Goal: Task Accomplishment & Management: Manage account settings

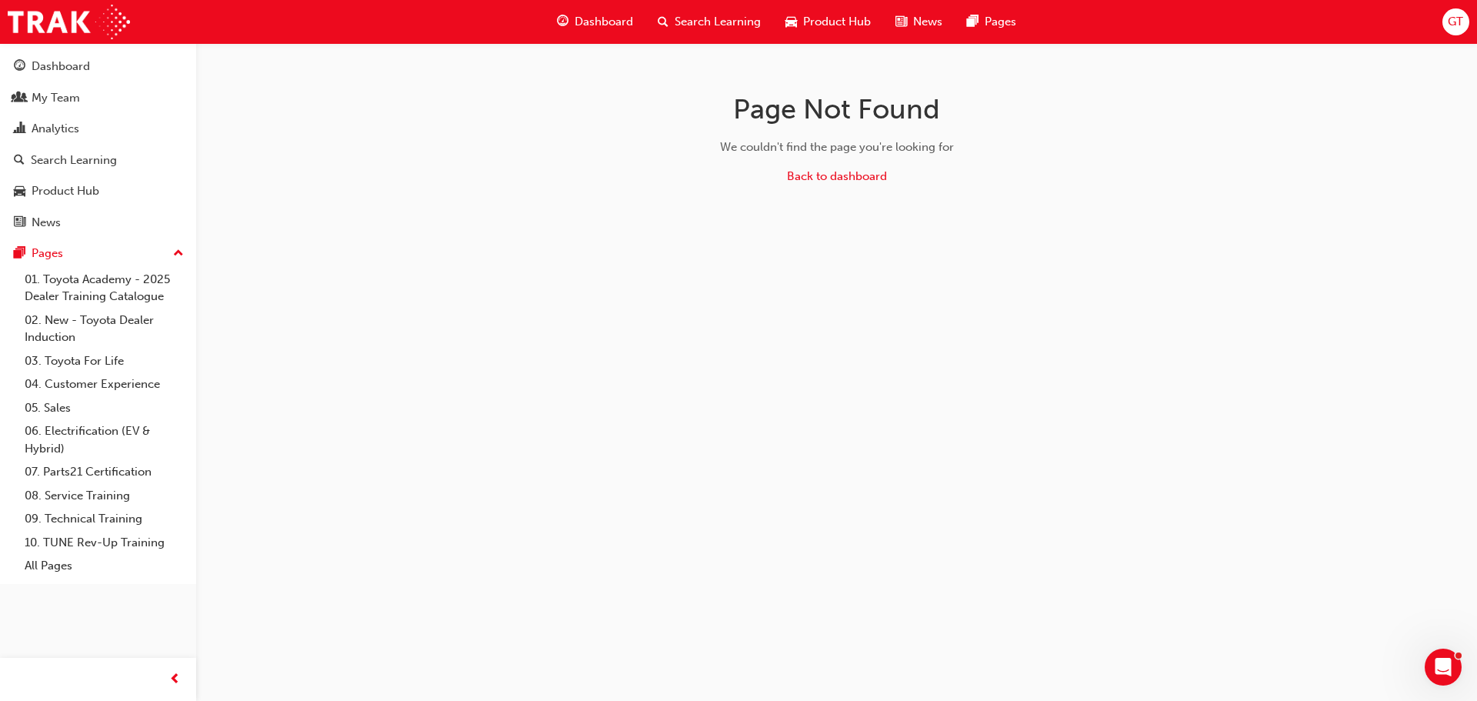
click at [712, 16] on span "Search Learning" at bounding box center [718, 22] width 86 height 18
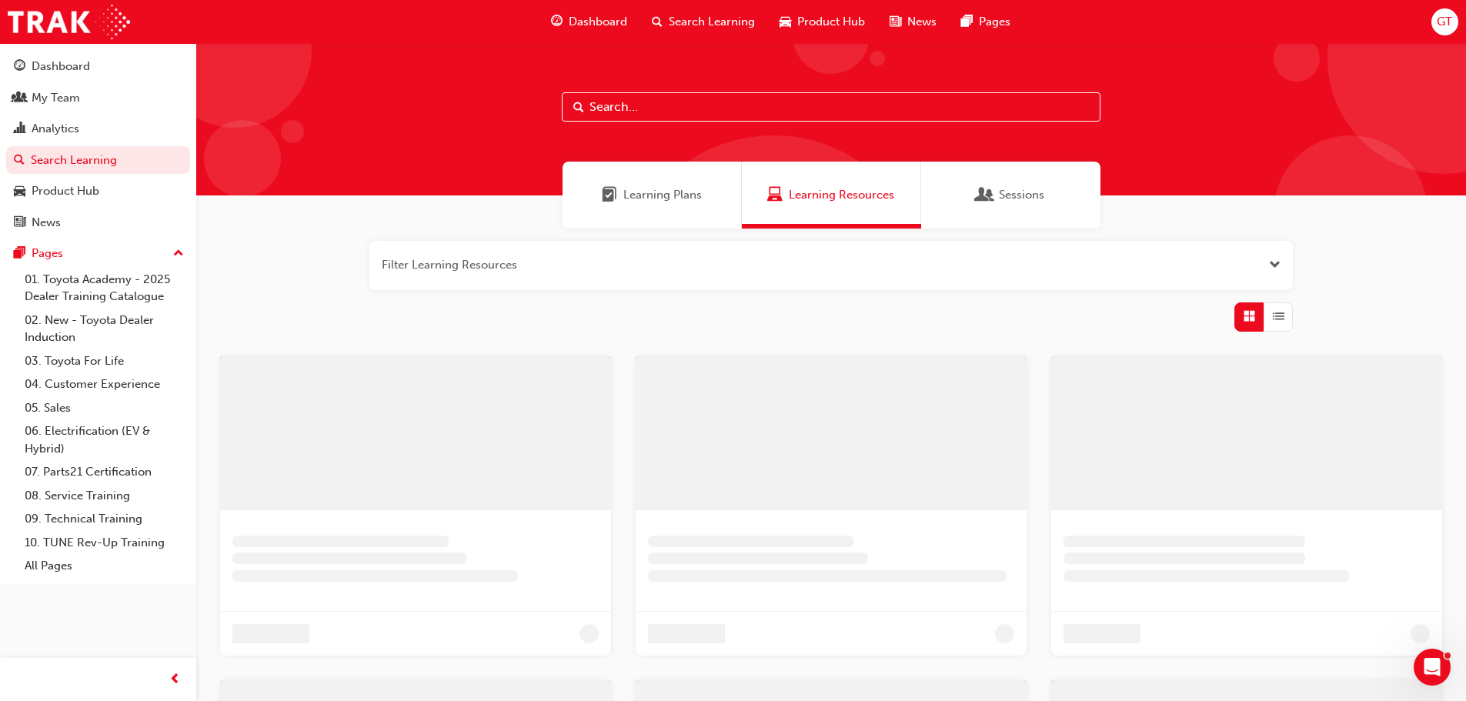
click at [700, 108] on input "text" at bounding box center [831, 106] width 539 height 29
type input "dt"
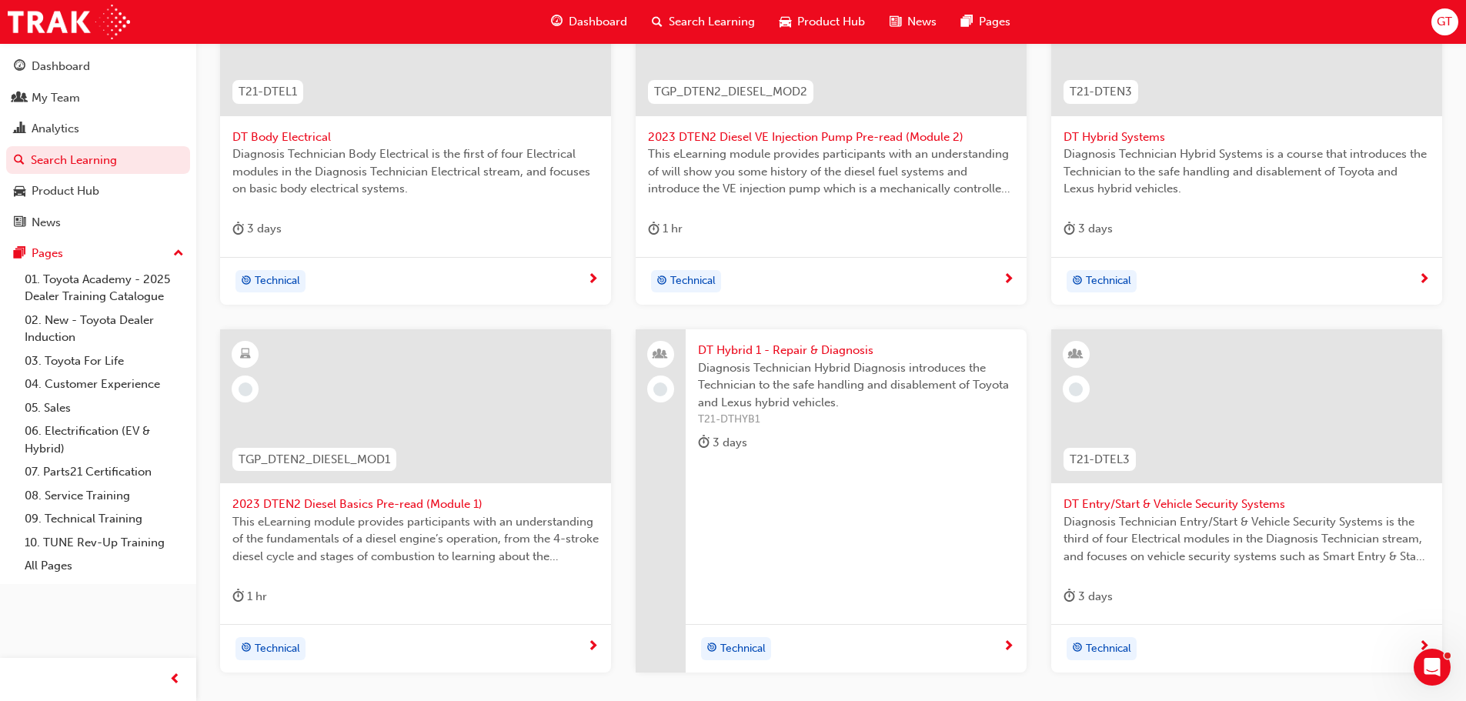
scroll to position [554, 0]
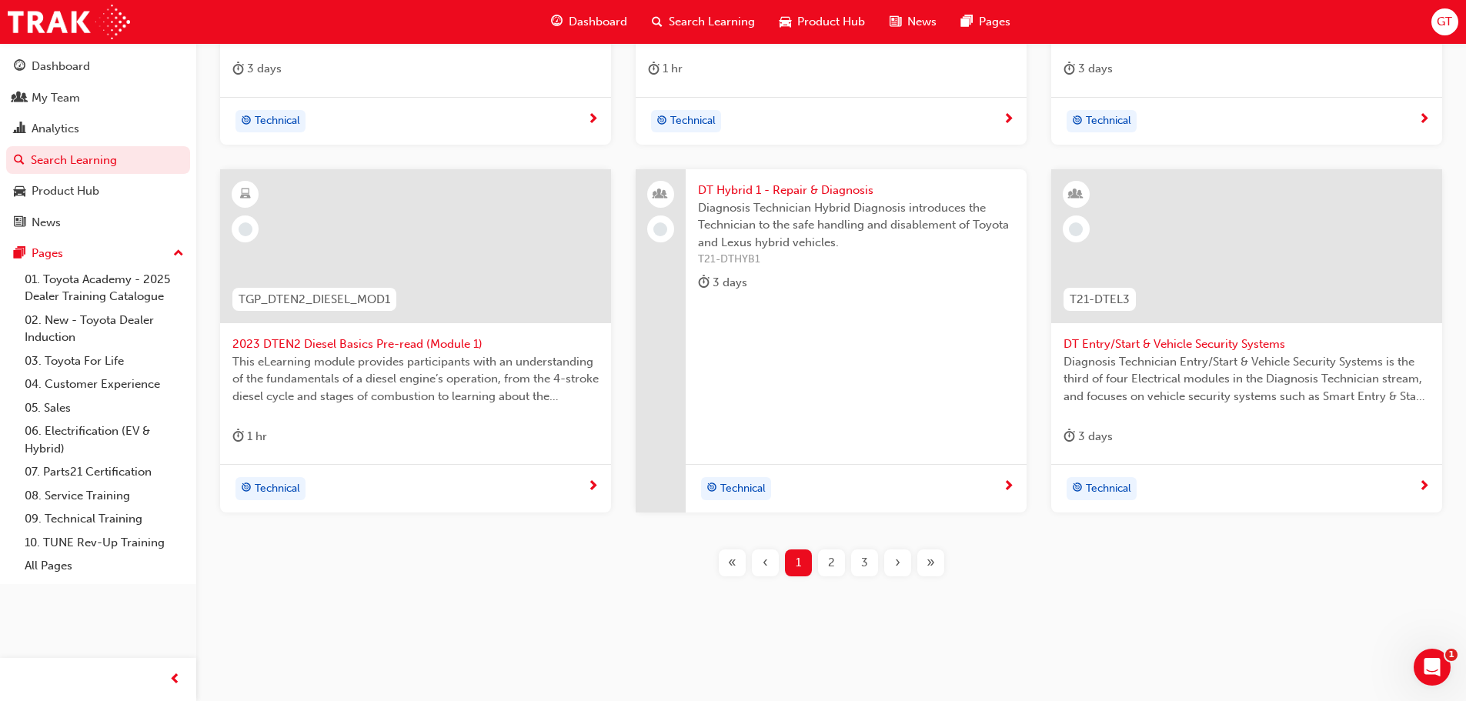
click at [833, 568] on span "2" at bounding box center [831, 563] width 7 height 18
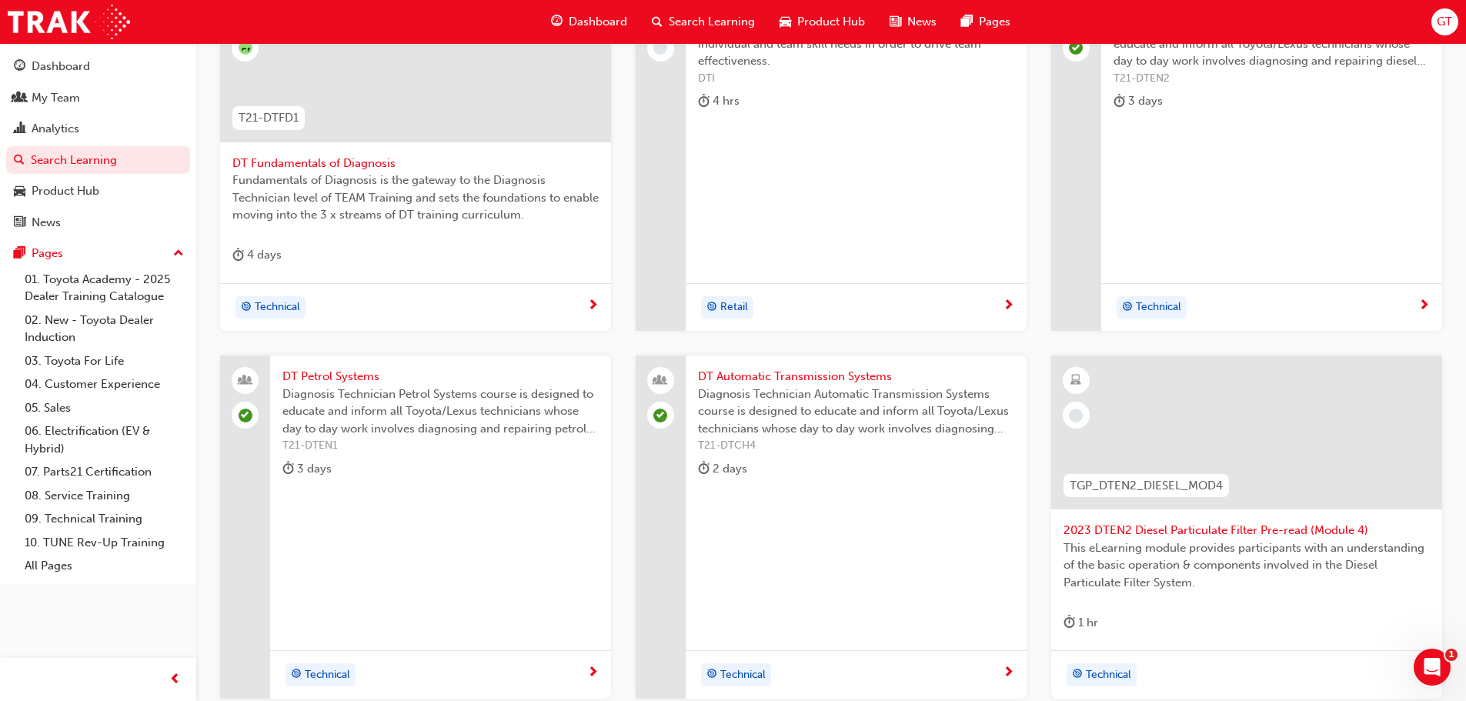
scroll to position [92, 0]
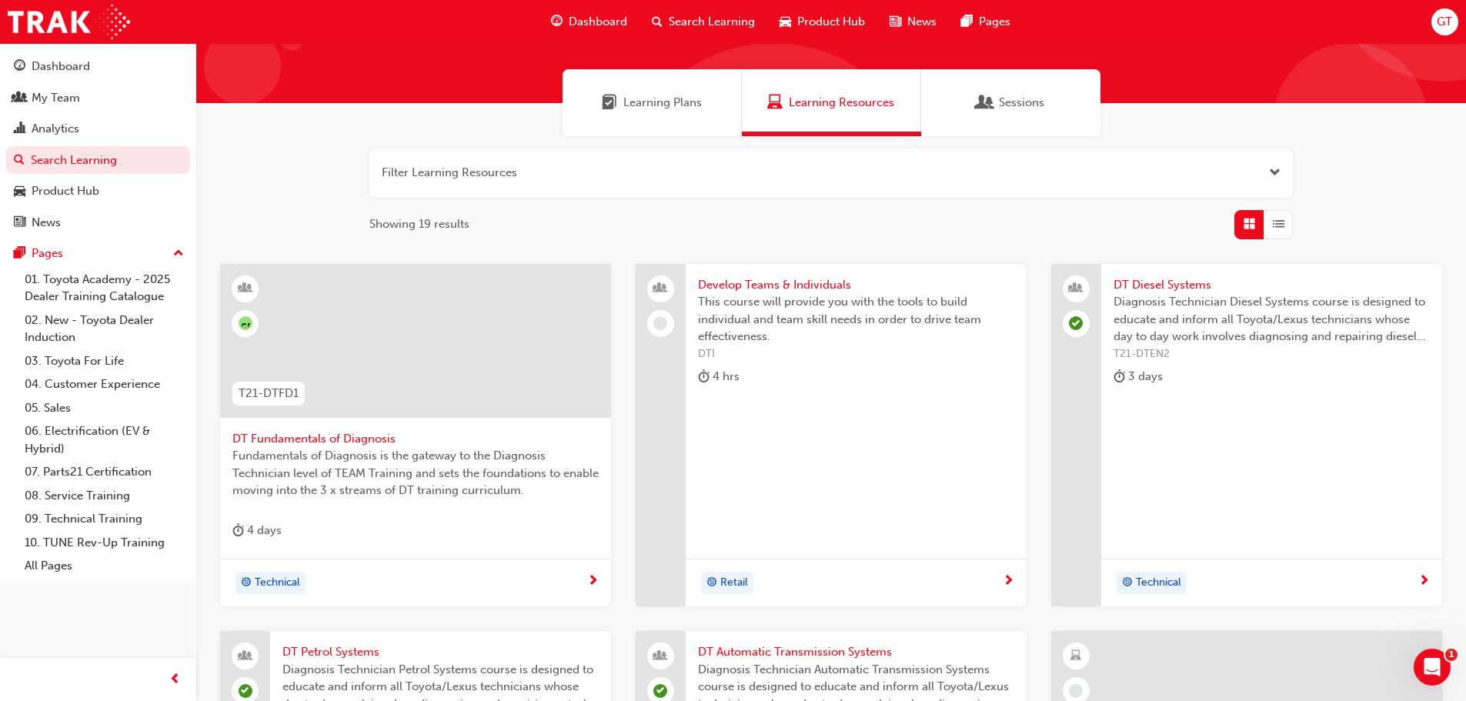
click at [1177, 284] on span "DT Diesel Systems" at bounding box center [1271, 285] width 316 height 18
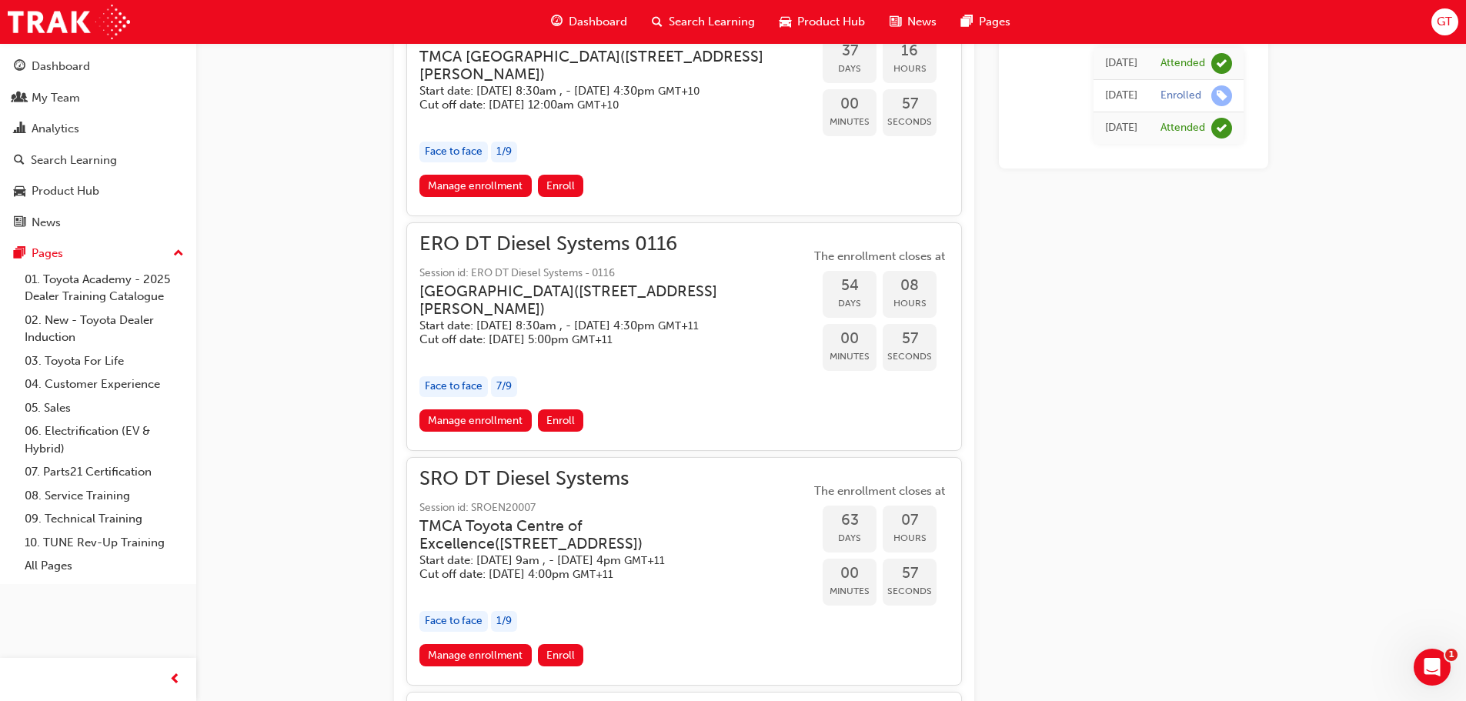
scroll to position [1616, 0]
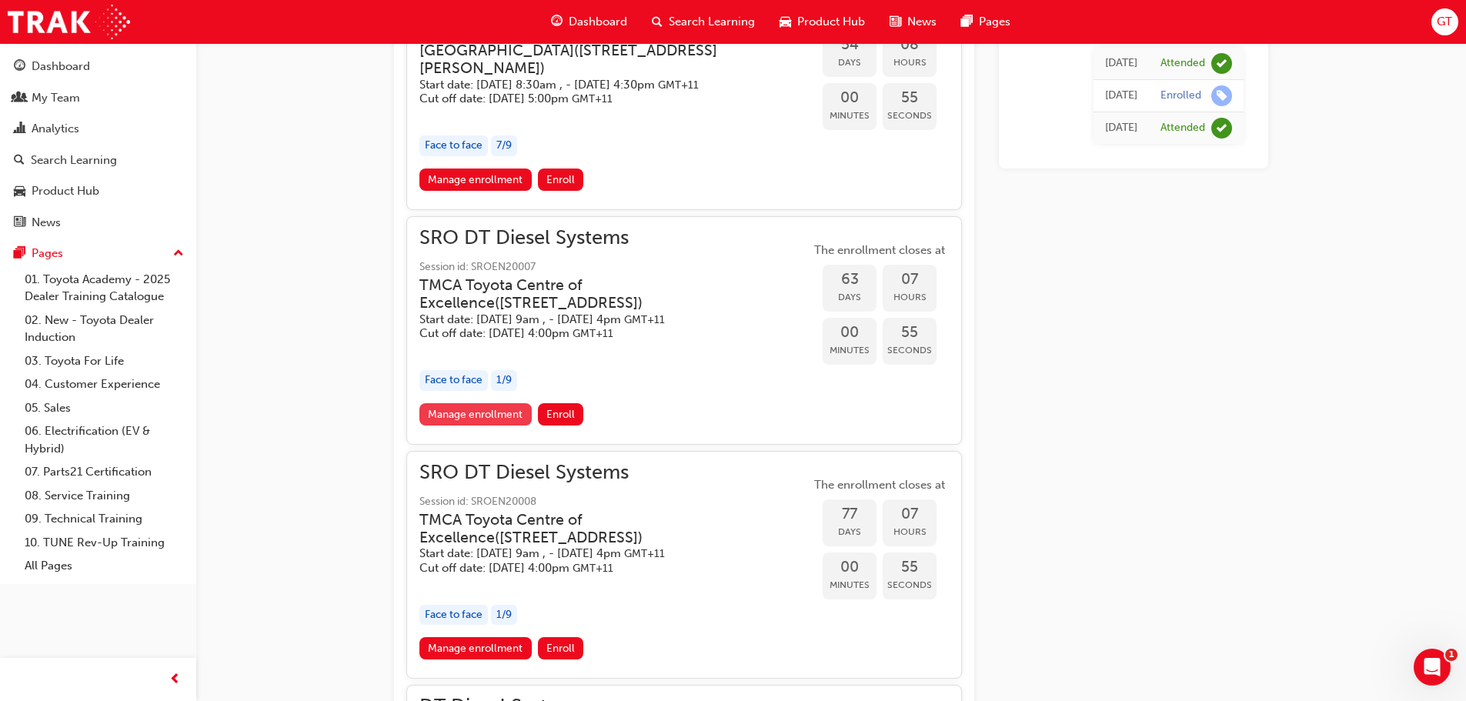
click at [476, 426] on link "Manage enrollment" at bounding box center [475, 414] width 112 height 22
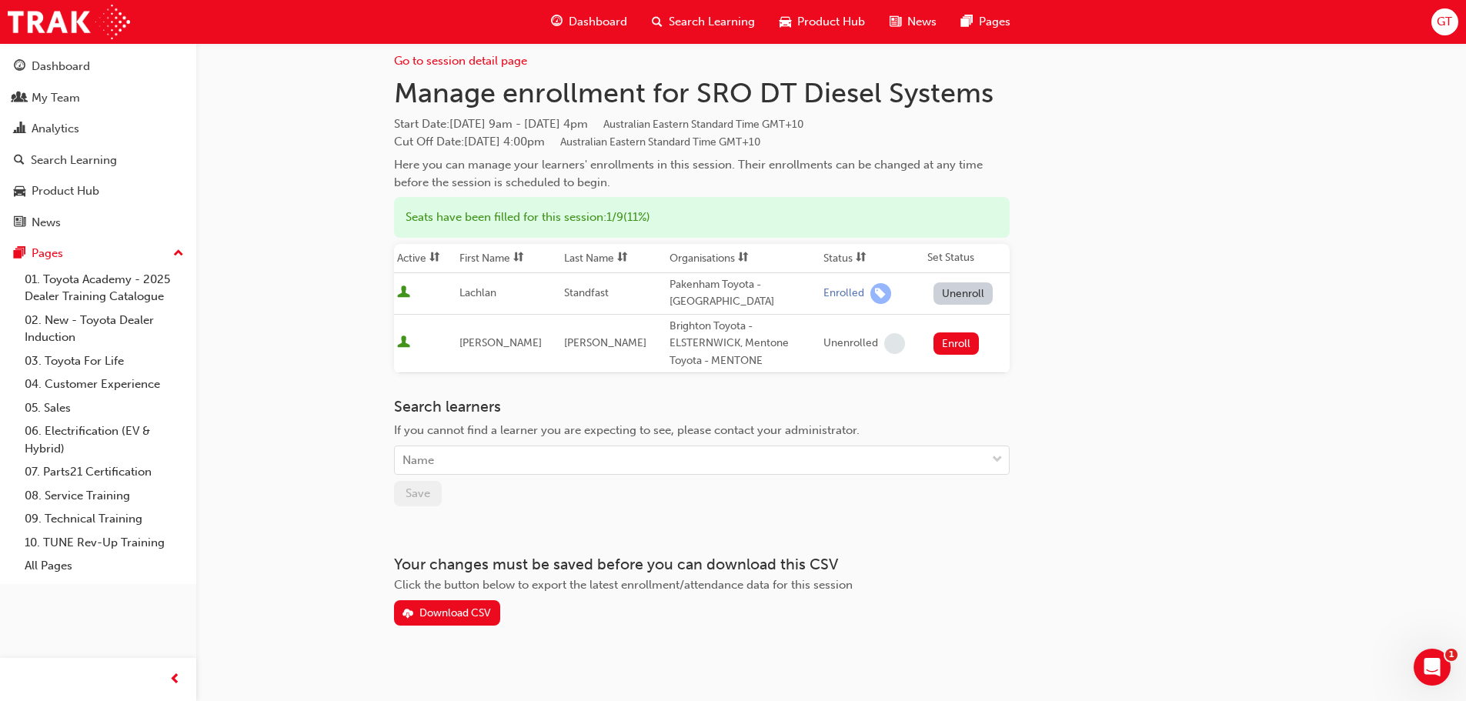
scroll to position [28, 0]
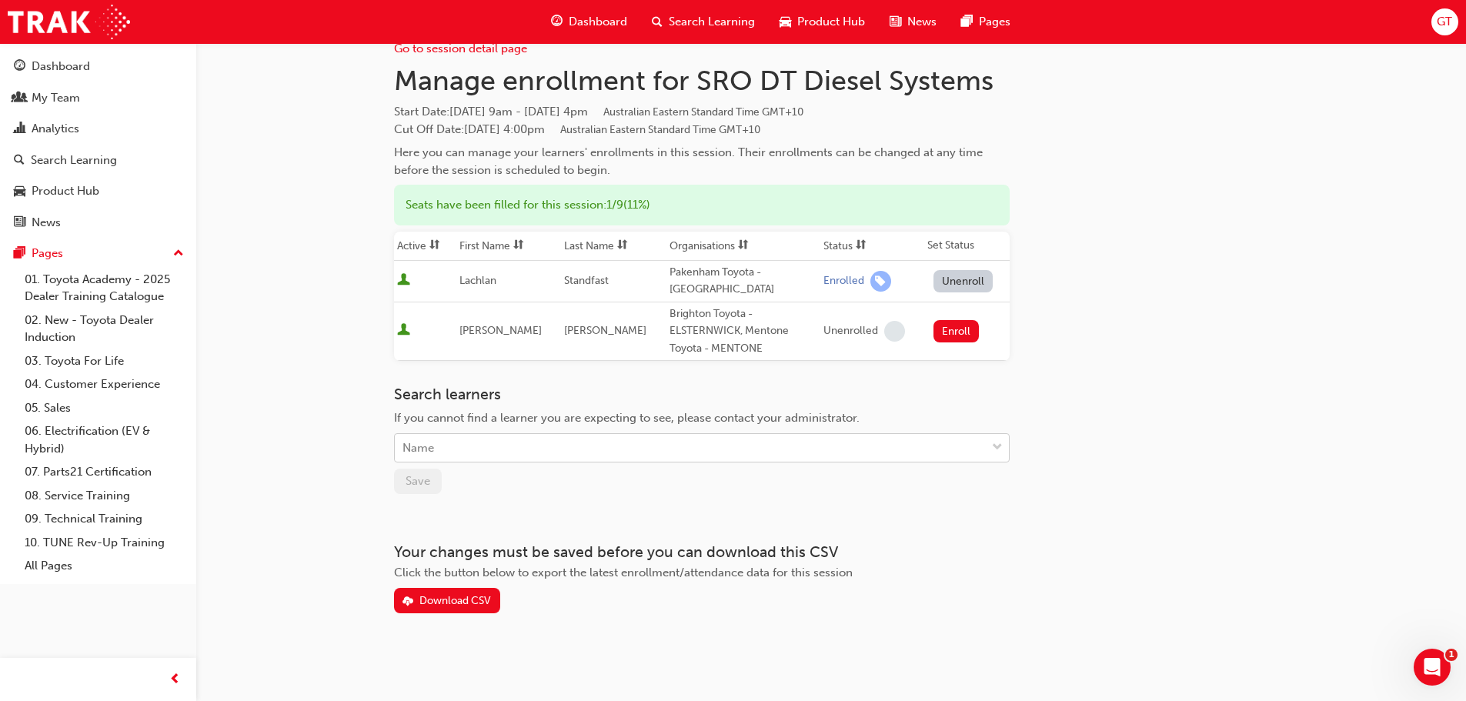
click at [579, 446] on div "Name" at bounding box center [690, 448] width 591 height 27
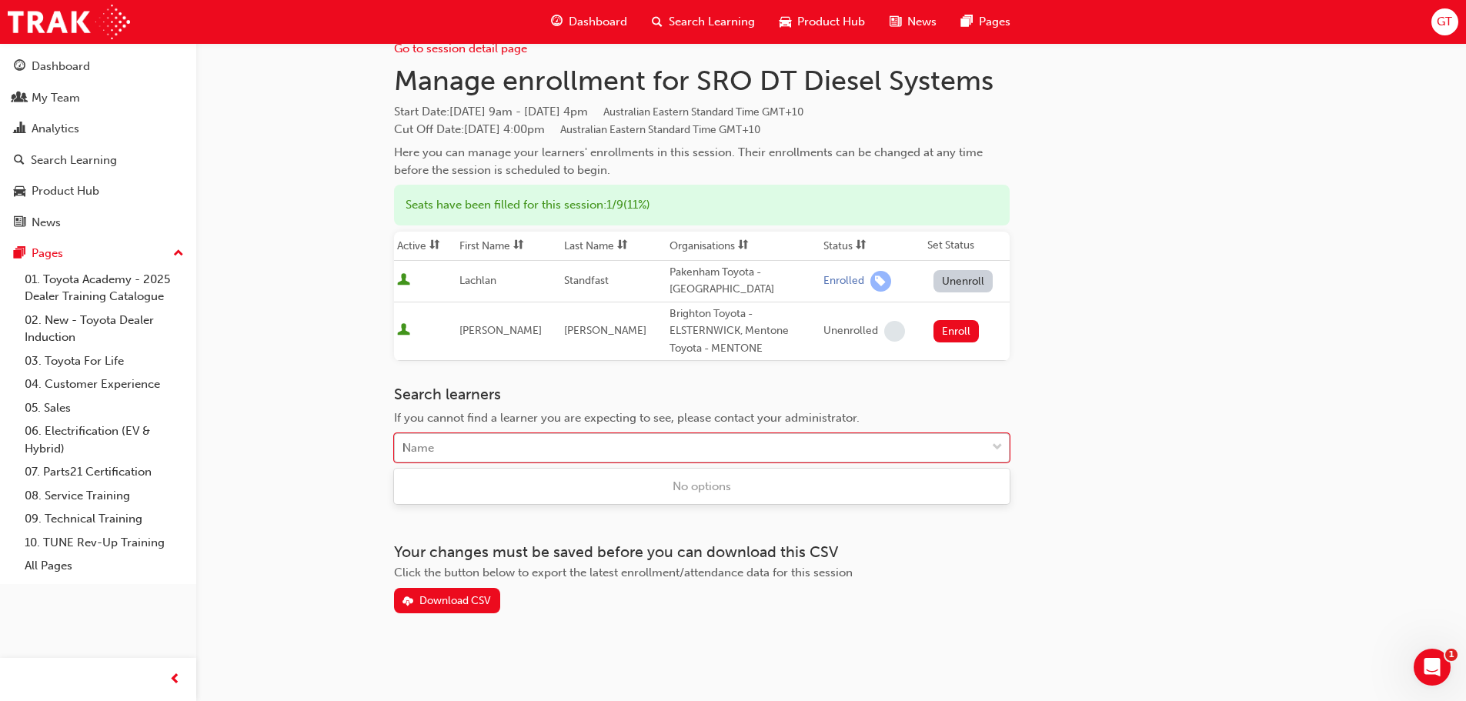
type input "bl"
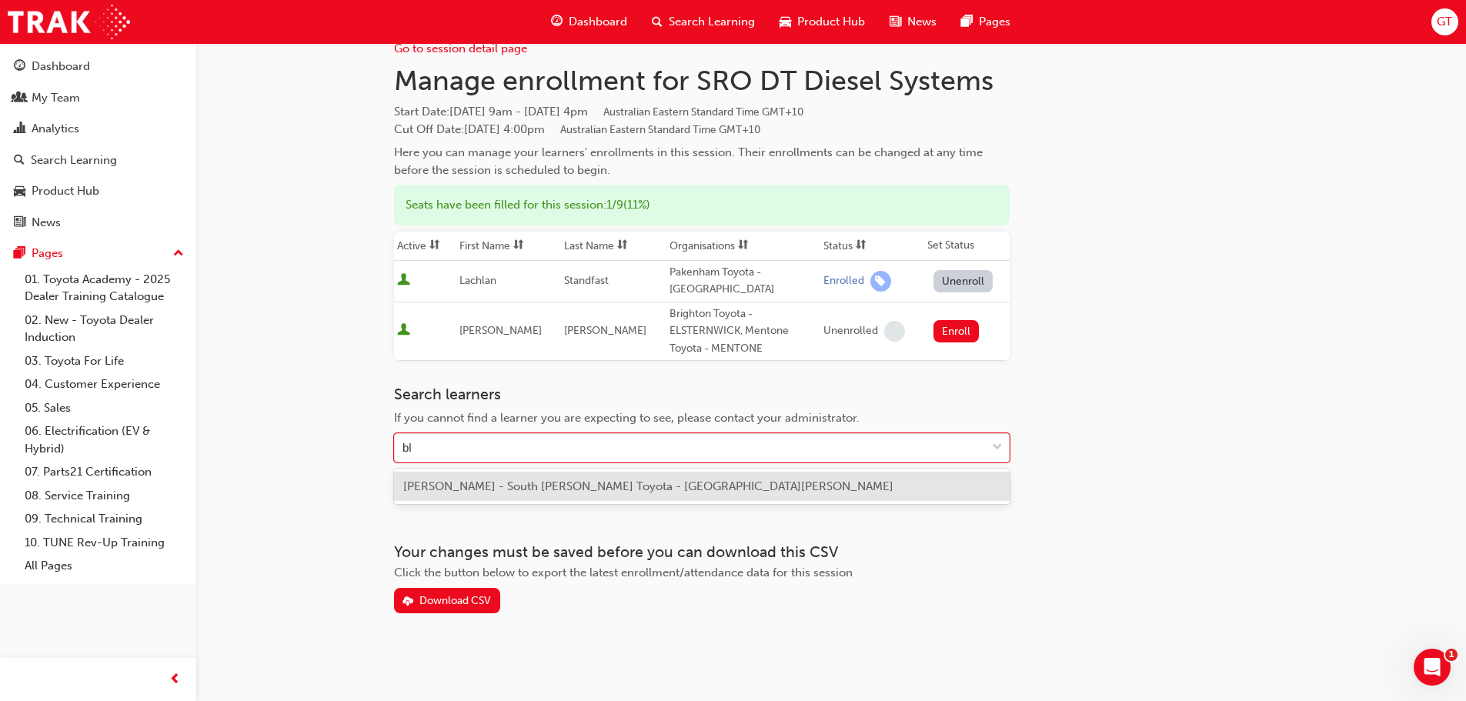
click at [559, 488] on span "[PERSON_NAME] - South [PERSON_NAME] Toyota - [GEOGRAPHIC_DATA][PERSON_NAME]" at bounding box center [648, 486] width 490 height 14
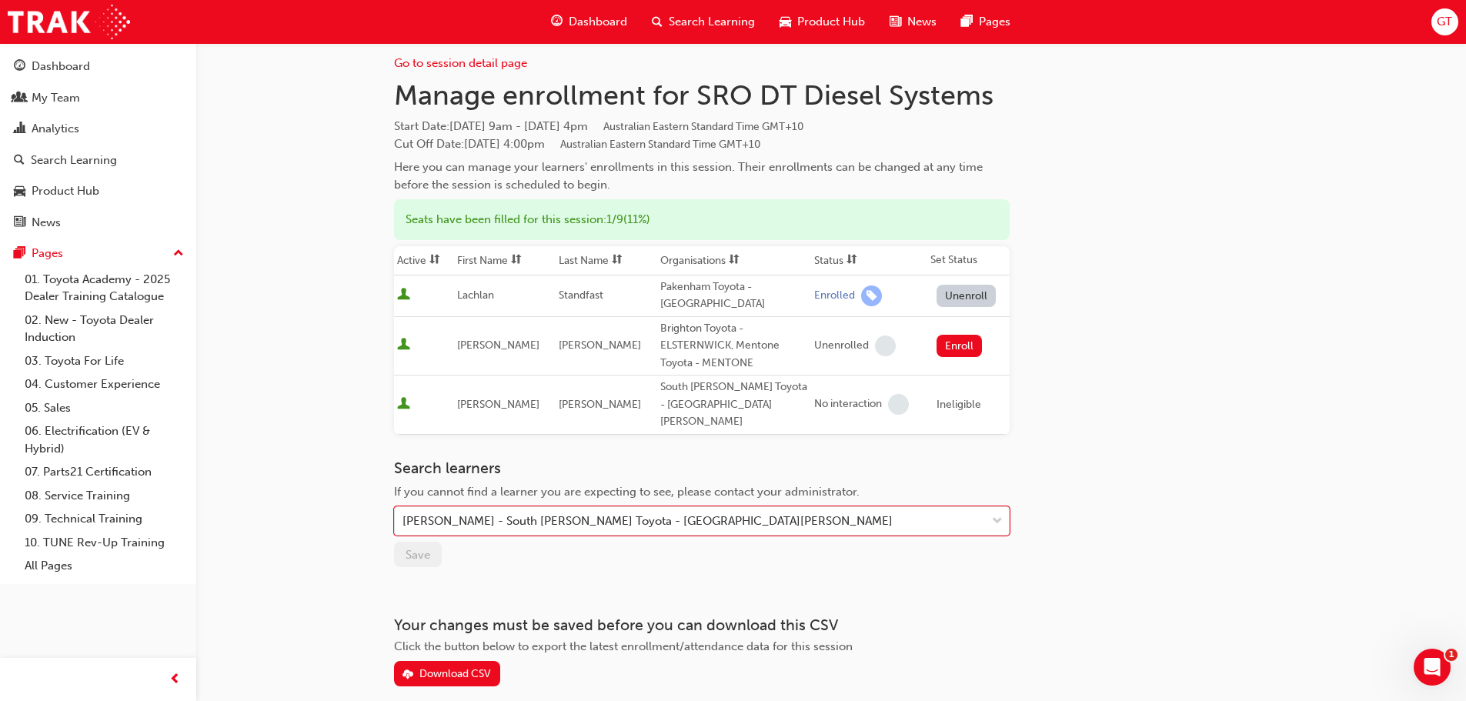
scroll to position [0, 0]
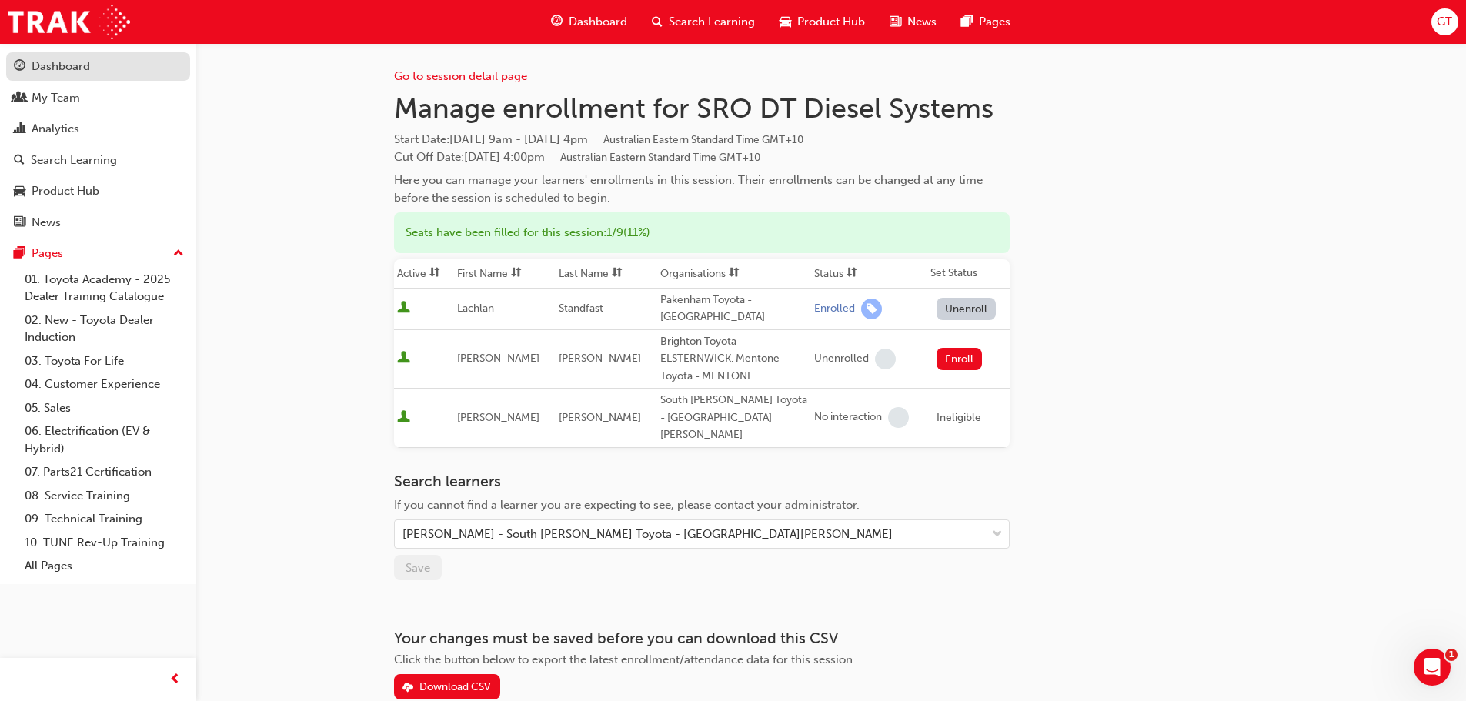
click at [67, 65] on div "Dashboard" at bounding box center [61, 67] width 58 height 18
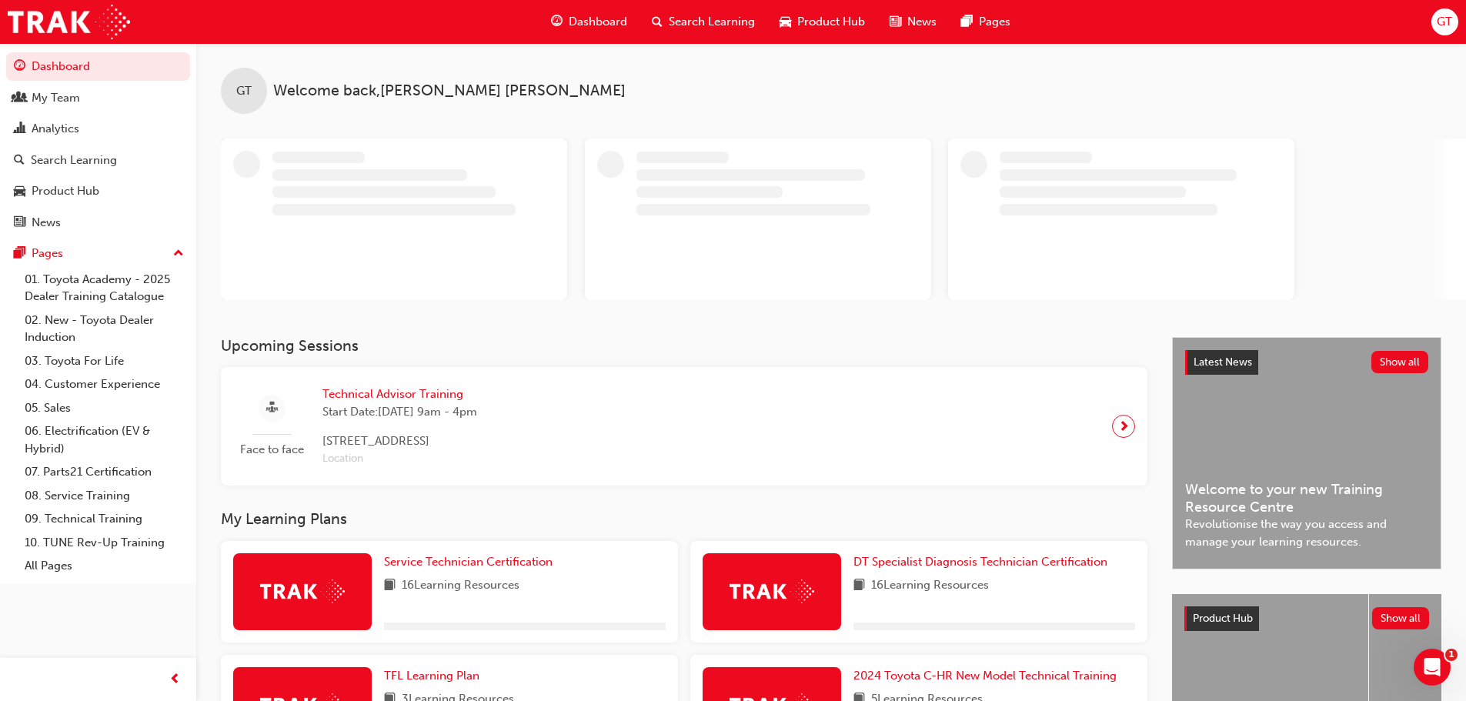
click at [706, 21] on span "Search Learning" at bounding box center [712, 22] width 86 height 18
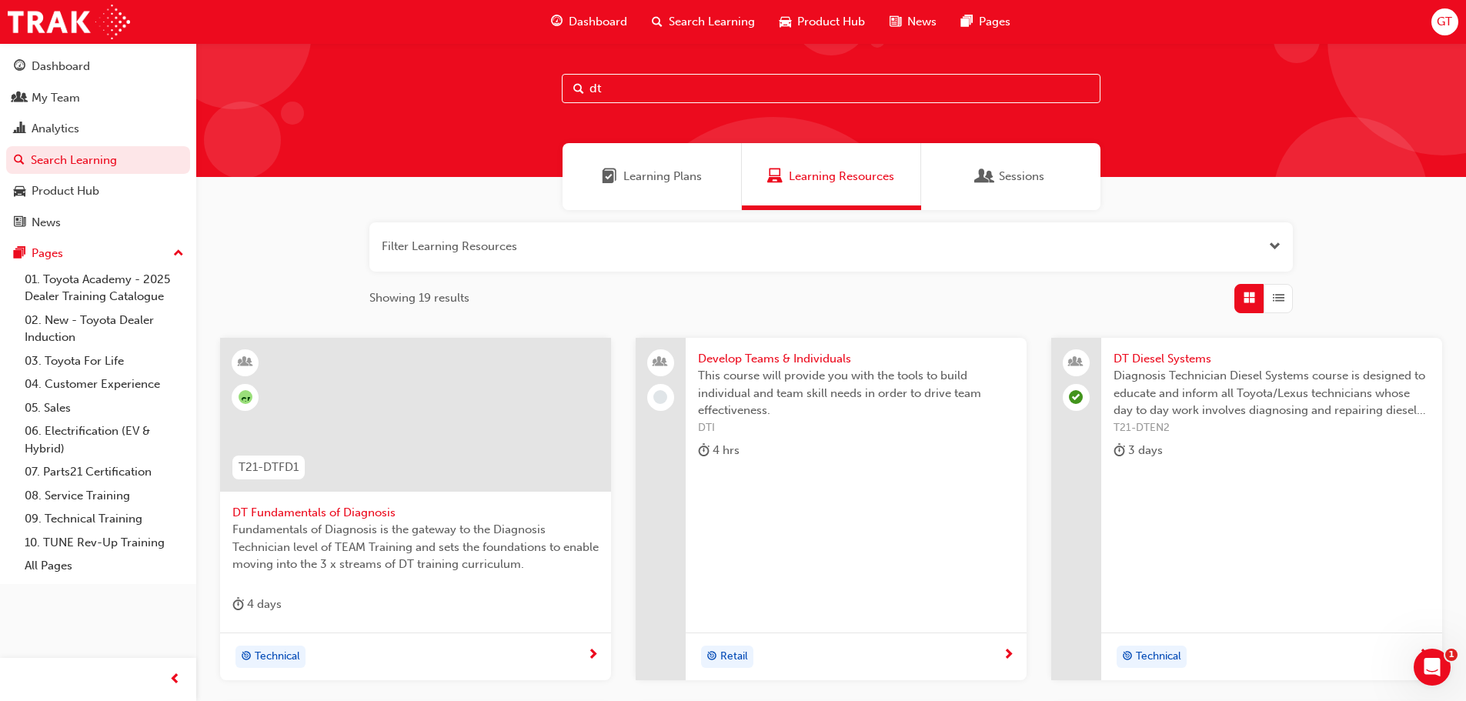
scroll to position [154, 0]
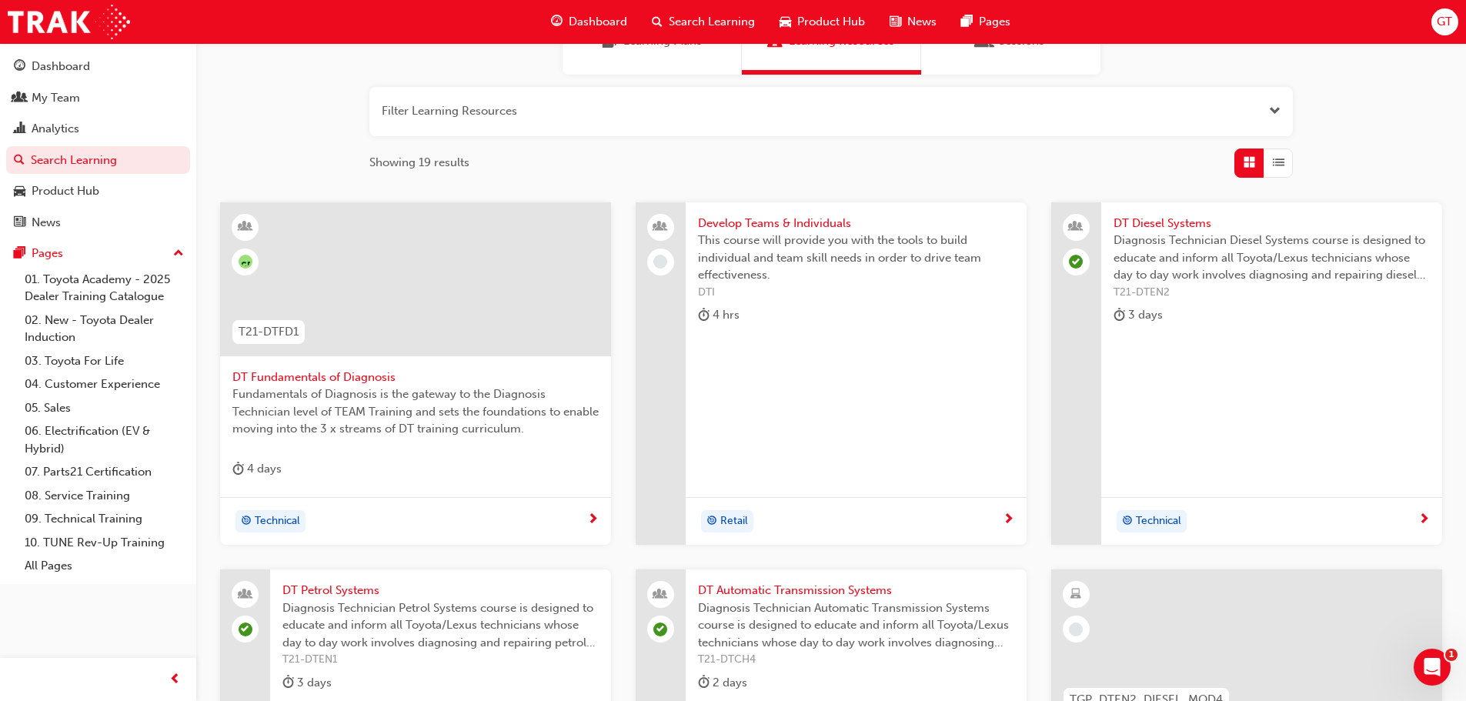
click at [369, 375] on span "DT Fundamentals of Diagnosis" at bounding box center [415, 378] width 366 height 18
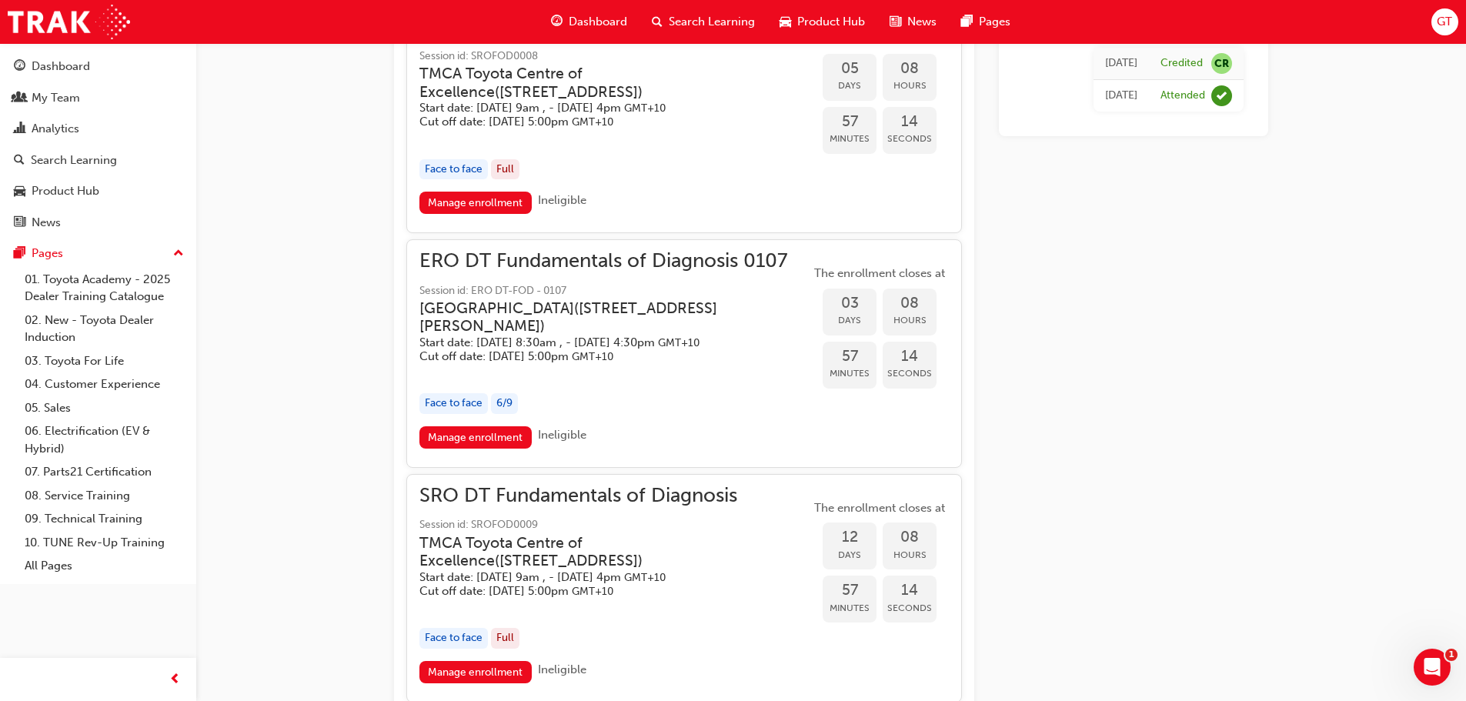
scroll to position [1098, 0]
